Goal: Task Accomplishment & Management: Complete application form

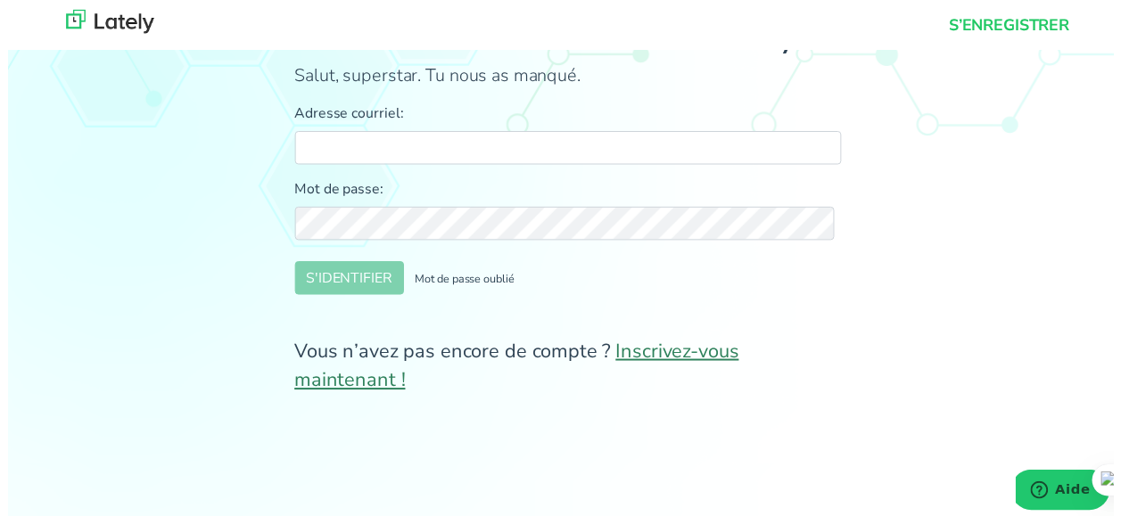
click at [653, 350] on link "Inscrivez-vous maintenant !" at bounding box center [516, 370] width 450 height 56
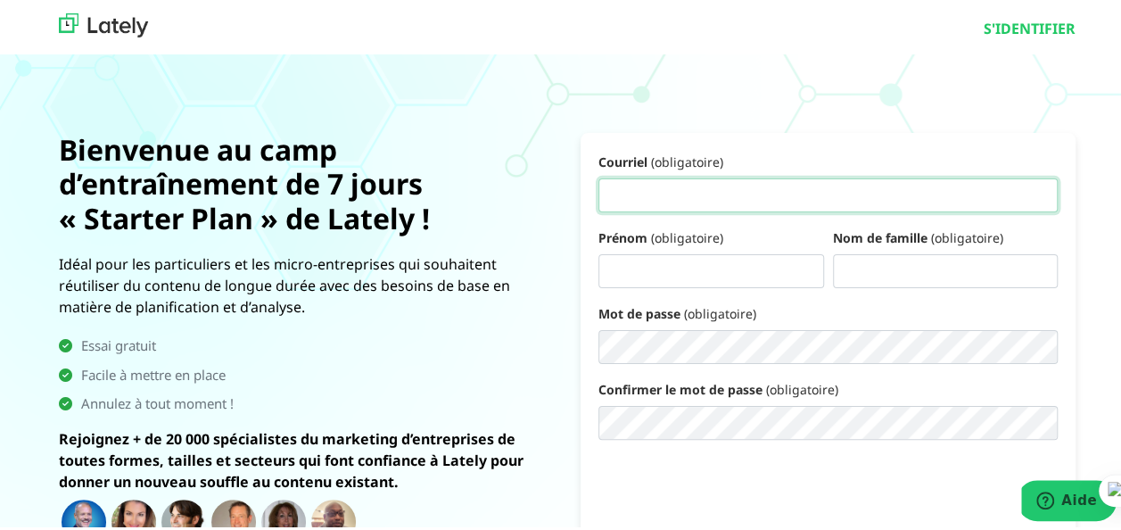
click at [694, 196] on input "Courriel (obligatoire)" at bounding box center [827, 192] width 459 height 34
type input "[EMAIL_ADDRESS][DOMAIN_NAME]"
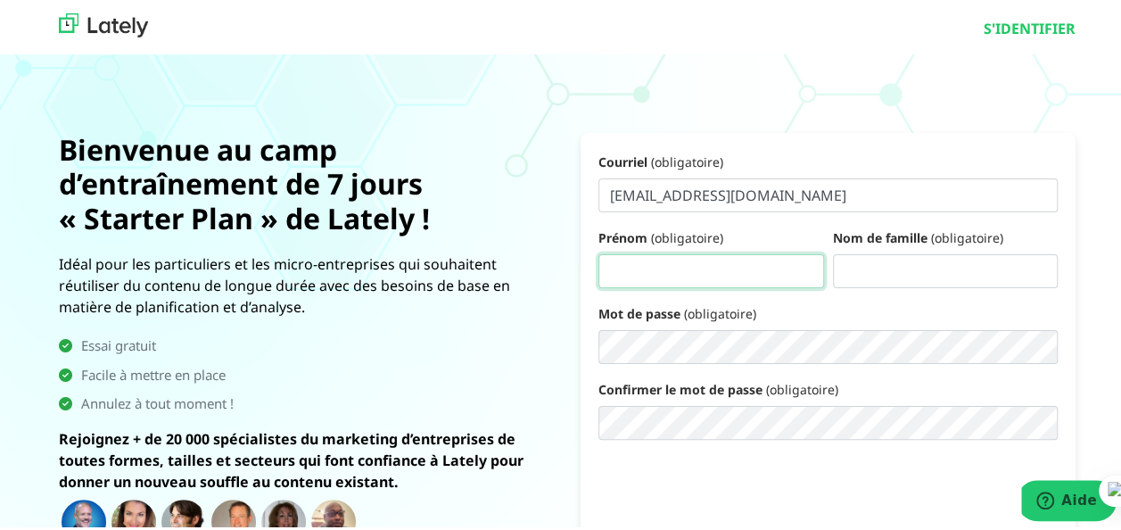
type input "EJENGUELE"
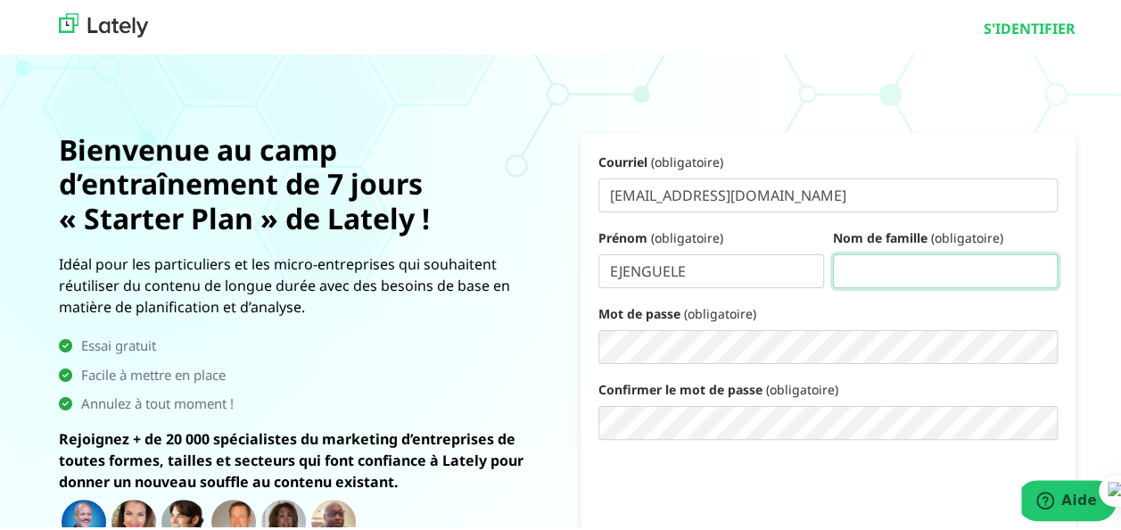
type input "Martial"
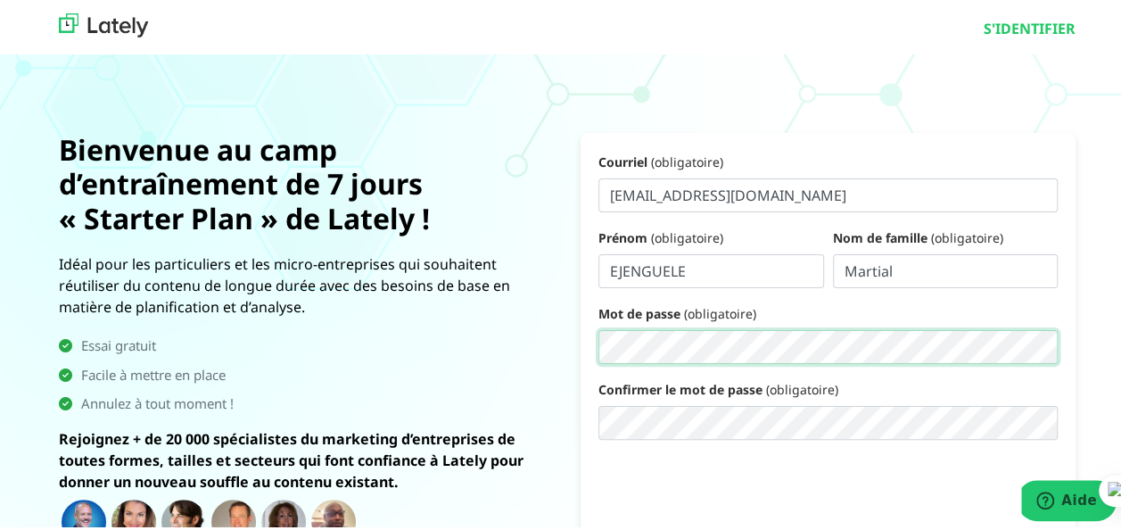
click at [1025, 347] on div at bounding box center [1038, 345] width 27 height 27
click at [1035, 340] on div at bounding box center [1038, 345] width 27 height 27
click at [590, 344] on form "Courriel (obligatoire) [PERSON_NAME][EMAIL_ADDRESS][DOMAIN_NAME] Prénom (obliga…" at bounding box center [827, 386] width 495 height 514
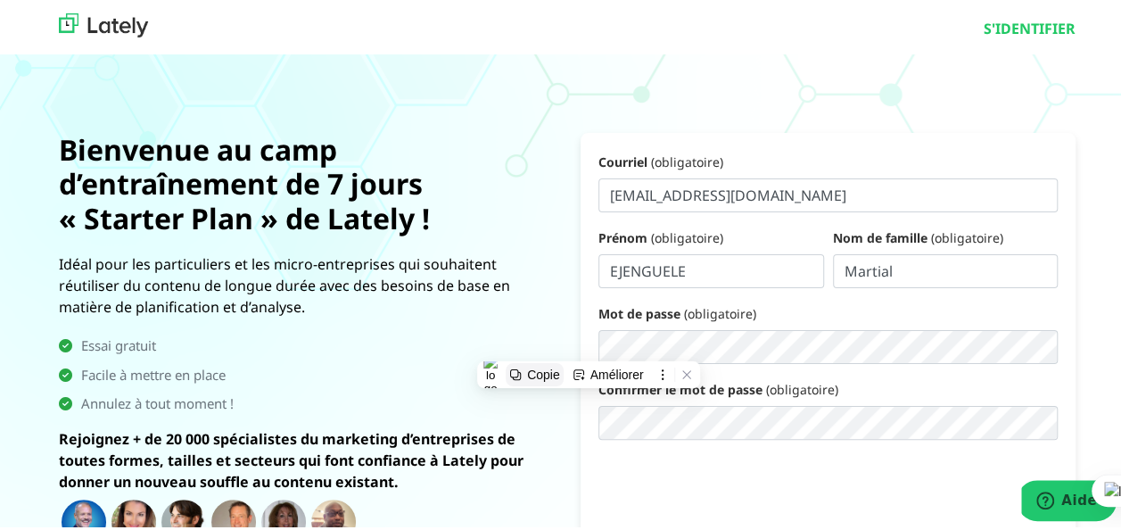
click at [523, 372] on button "Copie" at bounding box center [535, 370] width 58 height 23
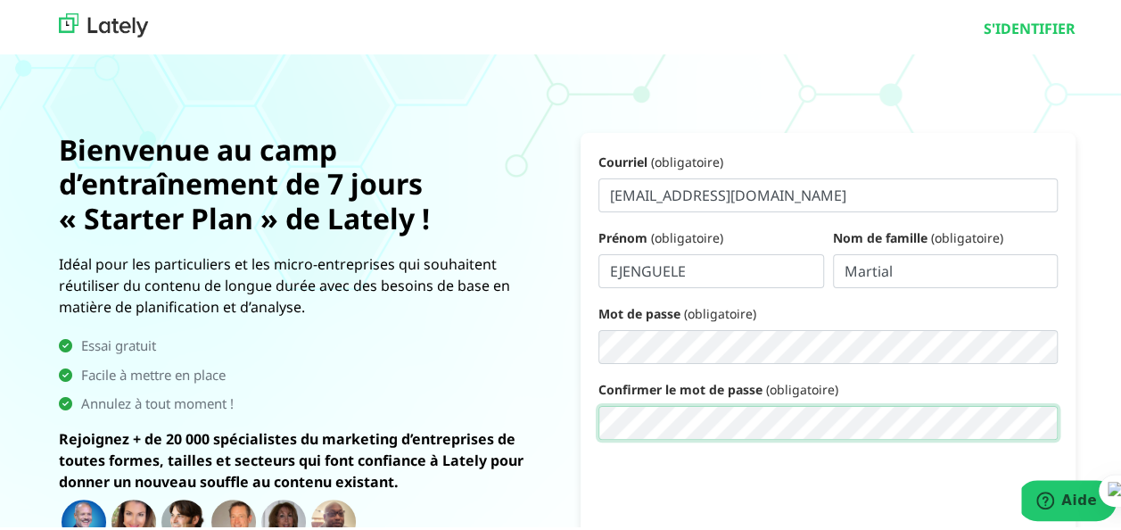
click at [1025, 417] on div at bounding box center [1038, 421] width 27 height 27
click at [1025, 420] on div at bounding box center [1038, 421] width 27 height 27
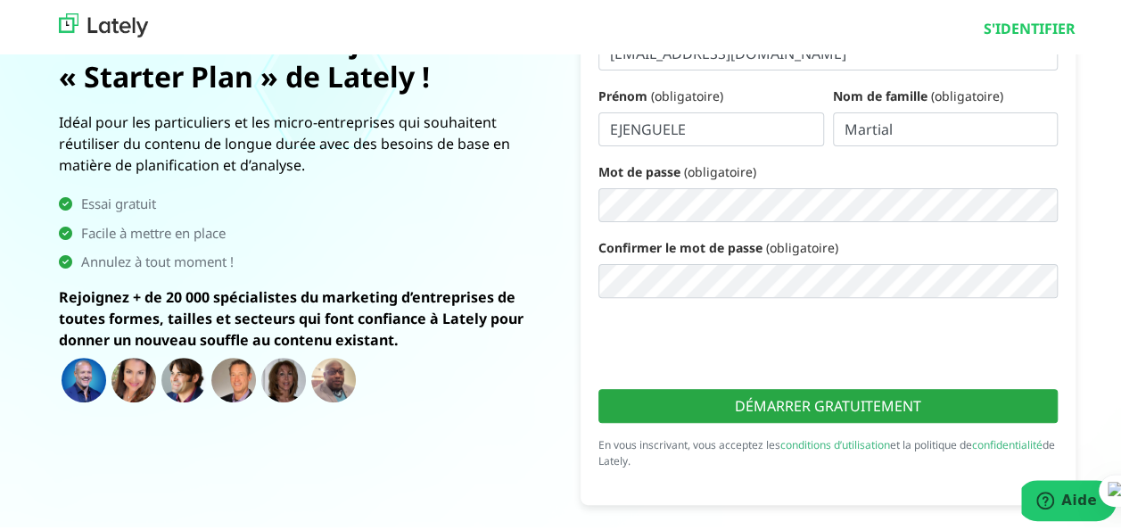
scroll to position [155, 0]
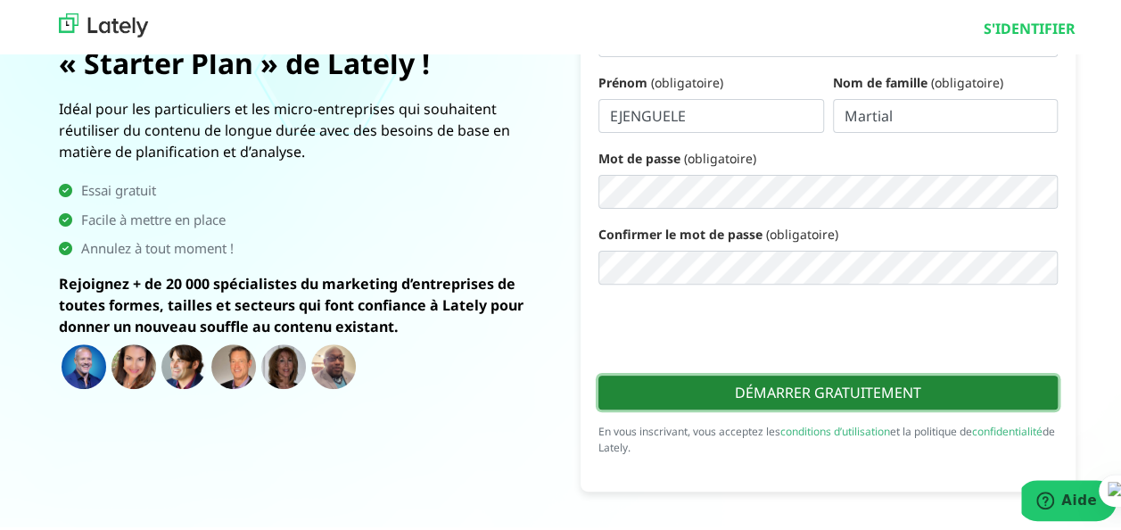
click at [842, 396] on button "DÉMARRER GRATUITEMENT" at bounding box center [827, 389] width 459 height 34
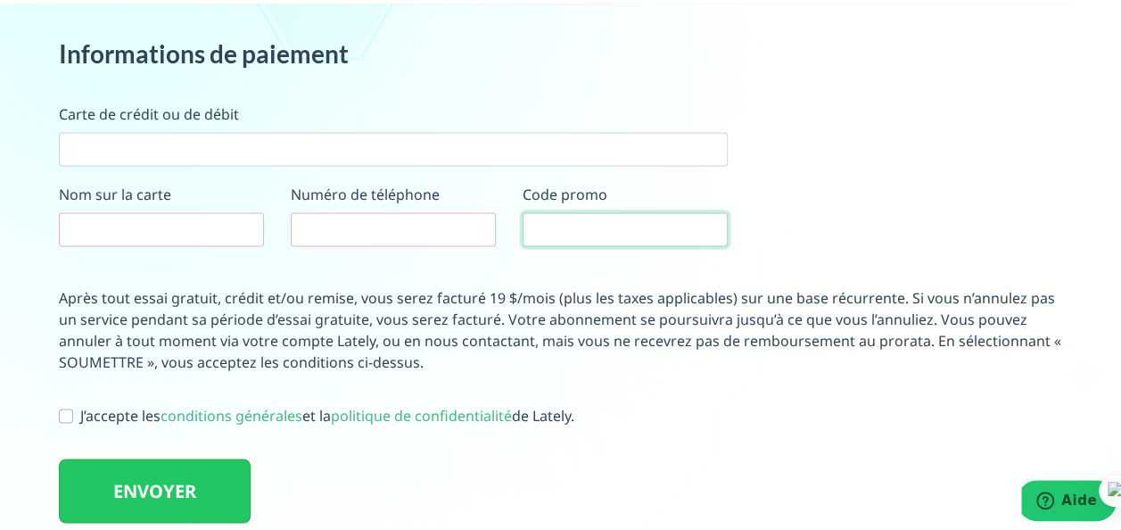
scroll to position [1195, 0]
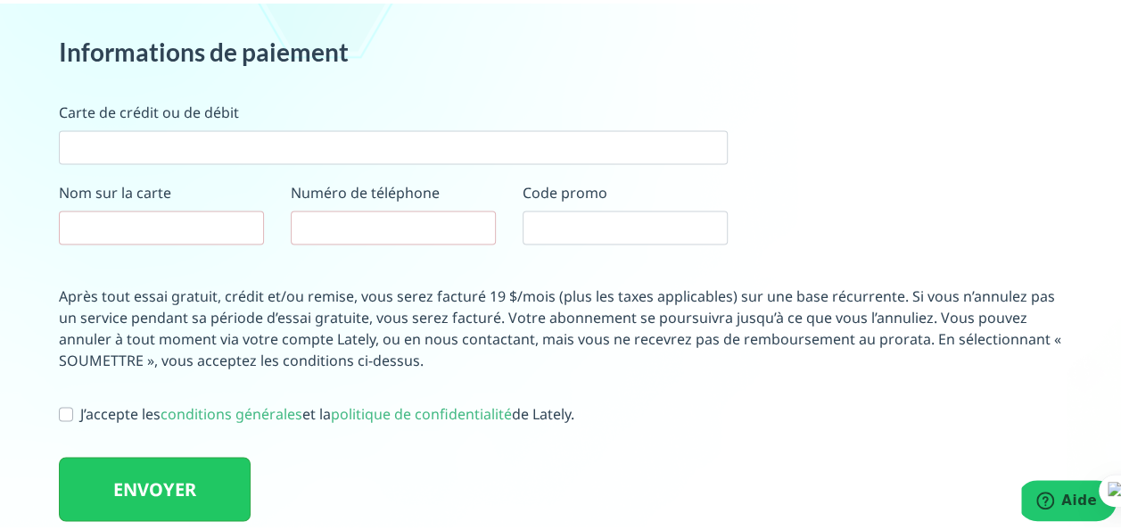
click at [80, 410] on label "J’accepte les conditions générales et la politique de confidentialité de Lately." at bounding box center [327, 409] width 494 height 21
click at [61, 410] on input "J’accepte les conditions générales et la politique de confidentialité de Lately." at bounding box center [66, 408] width 14 height 18
click at [80, 410] on label "J’accepte les conditions générales et la politique de confidentialité de Lately." at bounding box center [327, 409] width 494 height 21
click at [61, 410] on input "J’accepte les conditions générales et la politique de confidentialité de Lately." at bounding box center [66, 408] width 14 height 18
checkbox input "false"
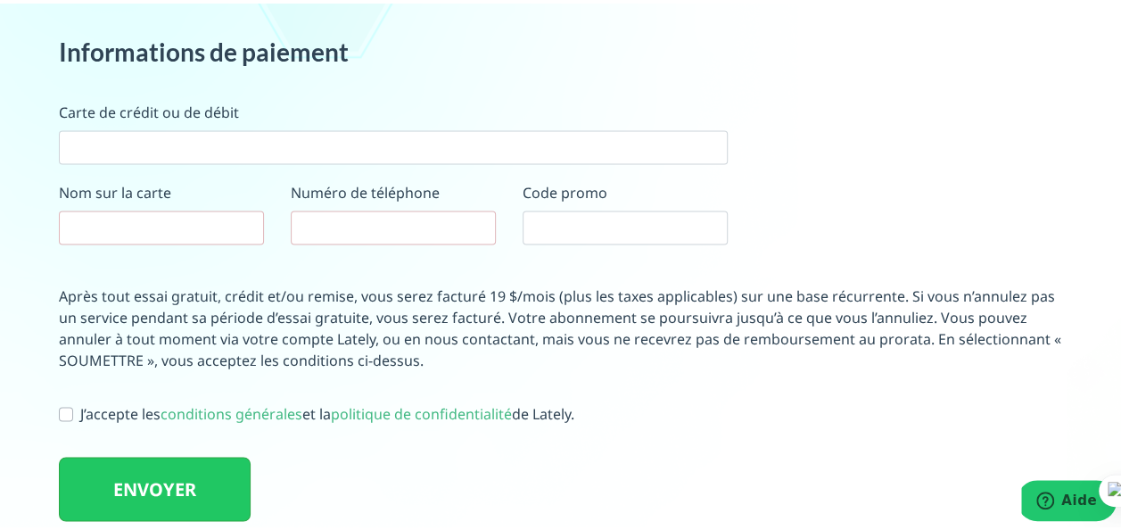
click at [993, 52] on div "Informations de paiement Carte de crédit ou de débit Nom sur la carte Numéro de…" at bounding box center [566, 158] width 1043 height 248
